Goal: Use online tool/utility: Utilize a website feature to perform a specific function

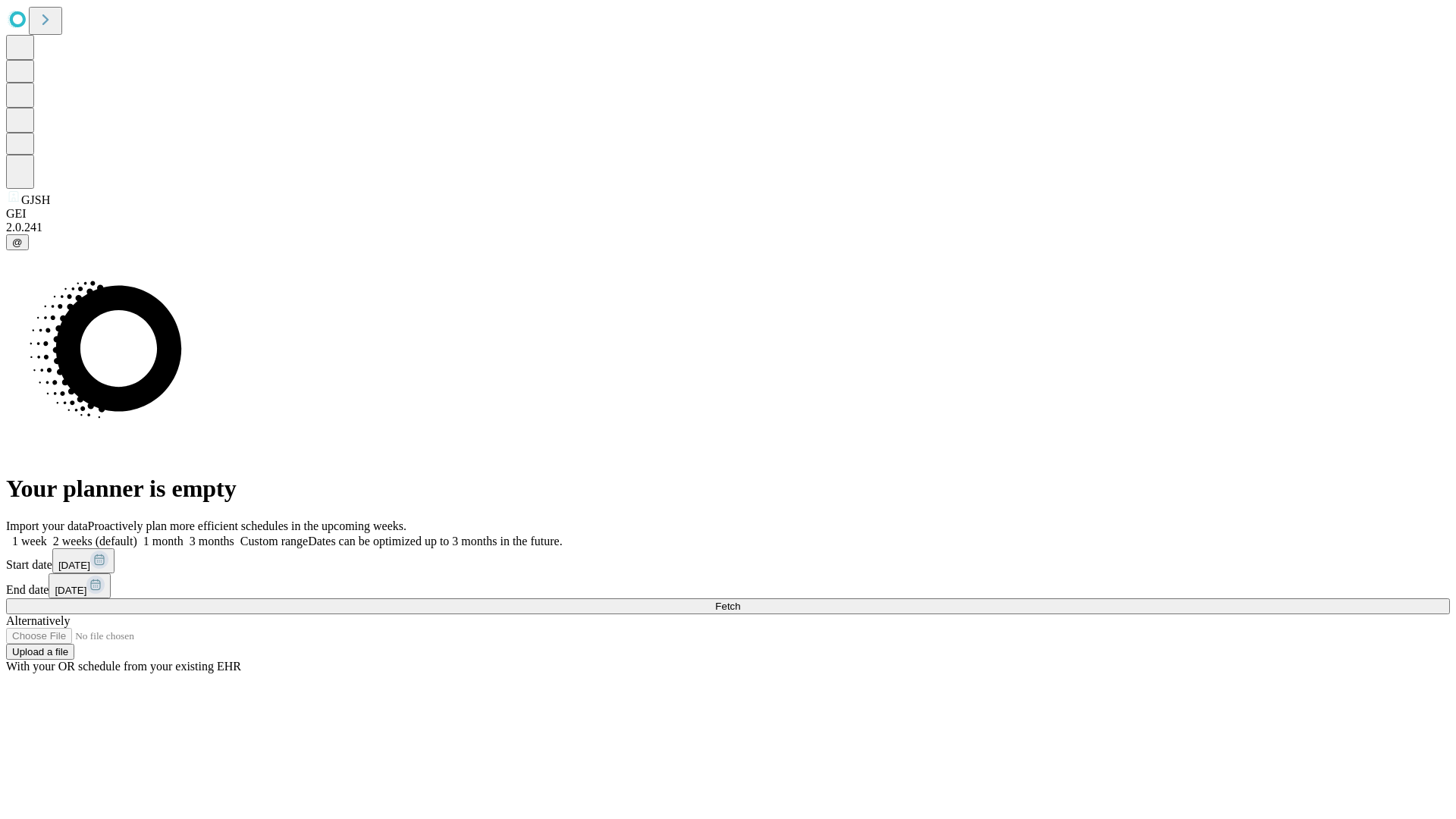
click at [740, 601] on span "Fetch" at bounding box center [728, 606] width 25 height 11
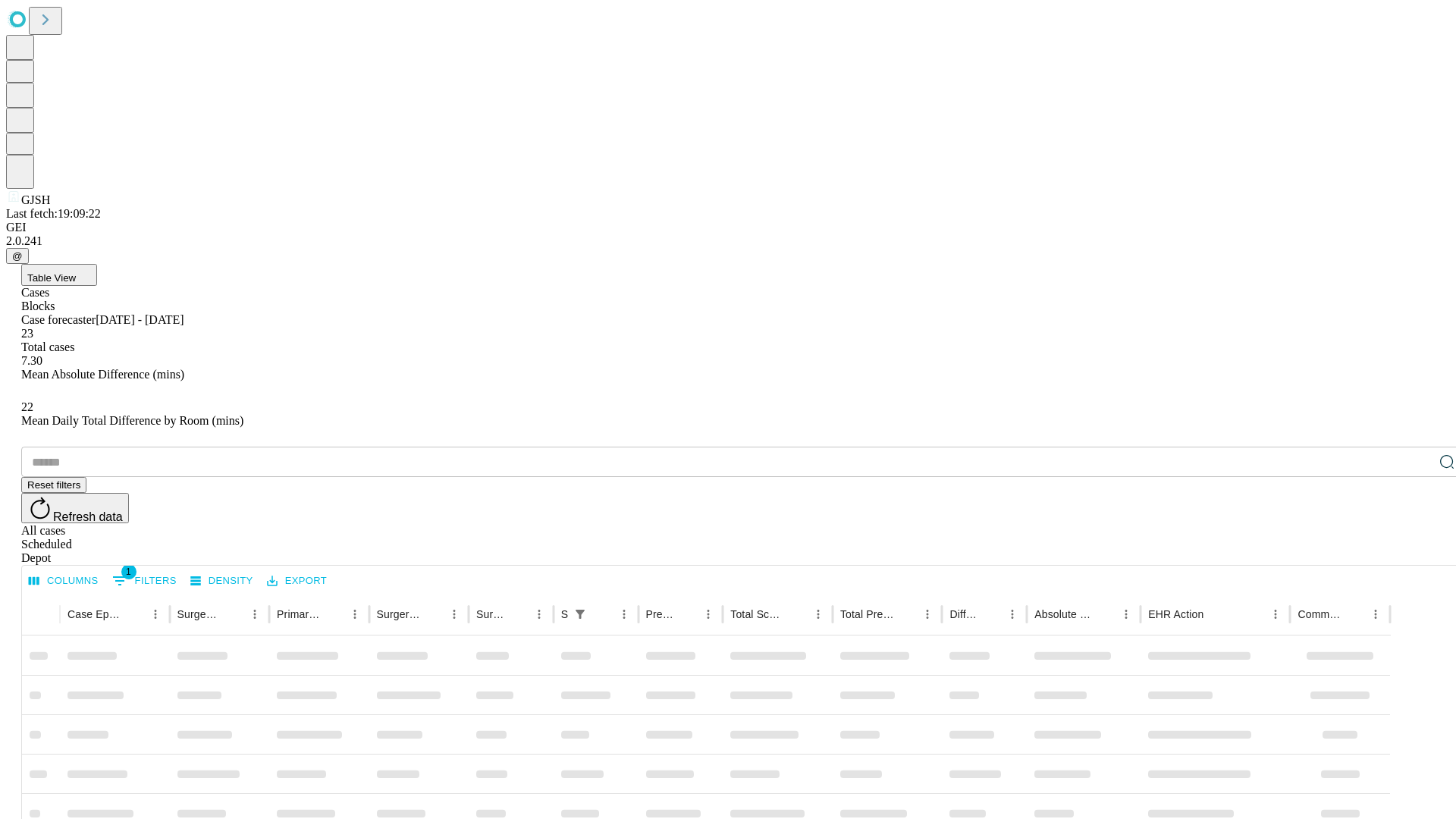
click at [76, 272] on span "Table View" at bounding box center [51, 278] width 48 height 11
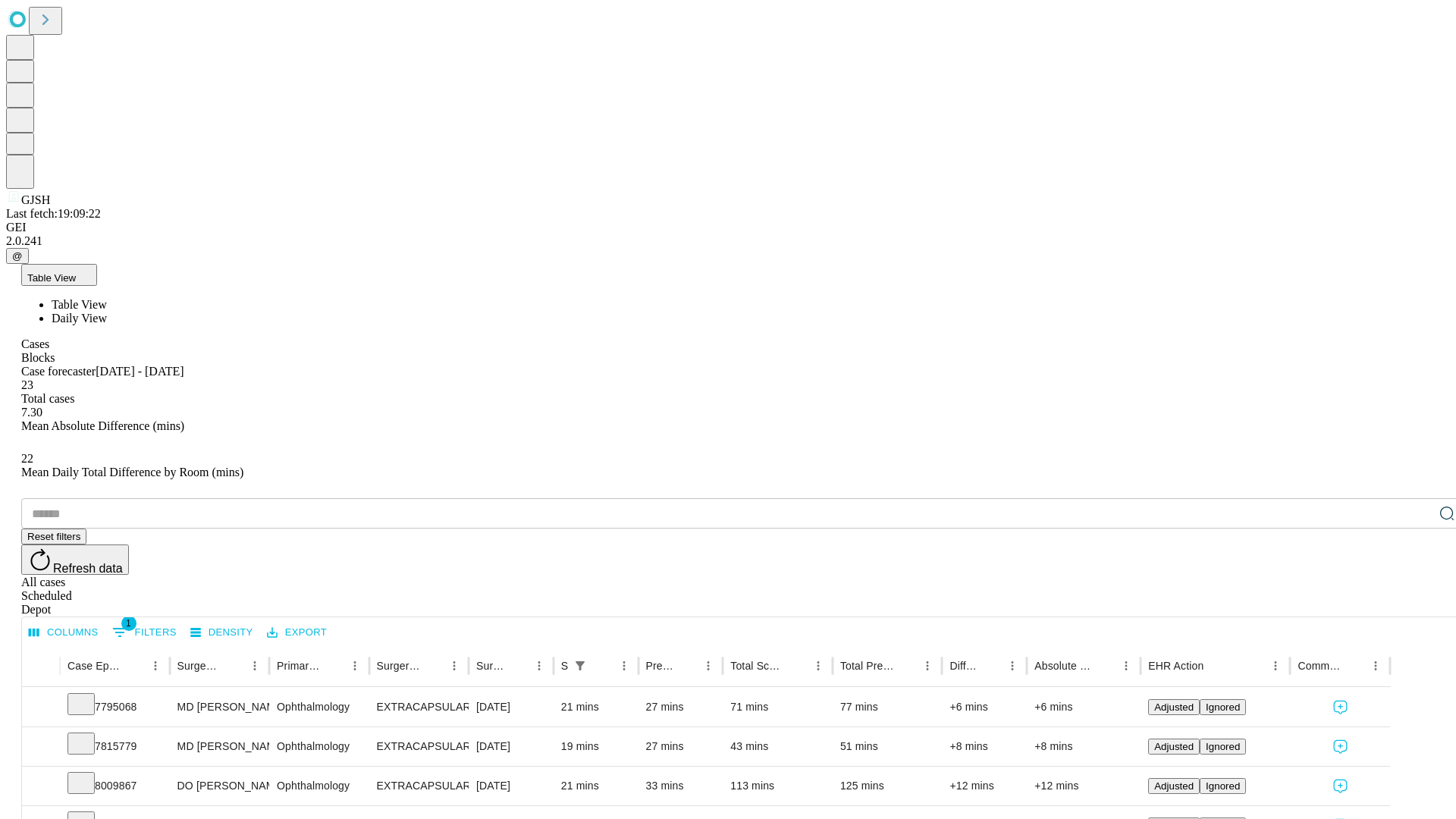
click at [107, 312] on span "Daily View" at bounding box center [79, 319] width 56 height 13
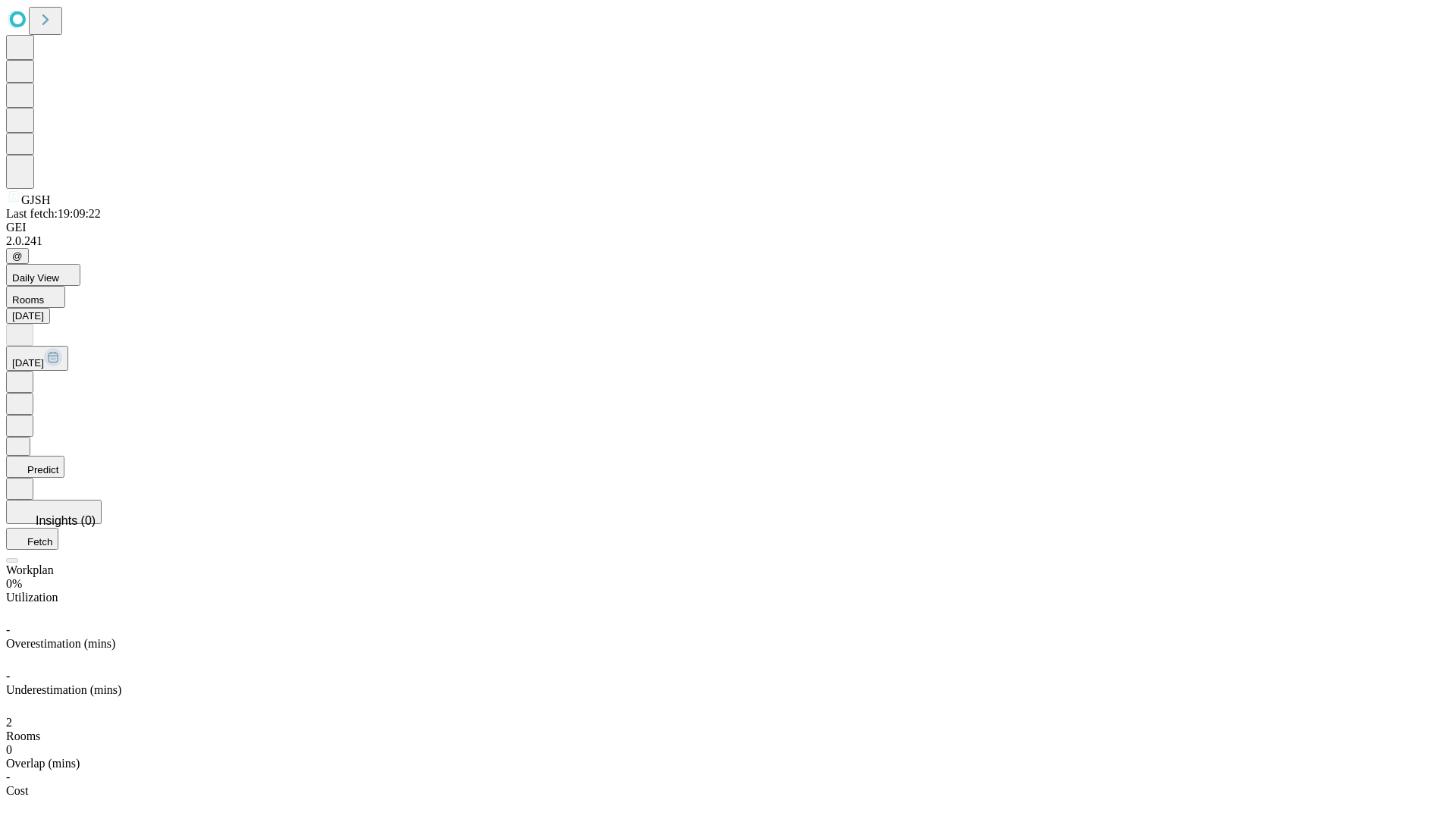
click at [65, 456] on button "Predict" at bounding box center [36, 467] width 58 height 22
